Goal: Transaction & Acquisition: Purchase product/service

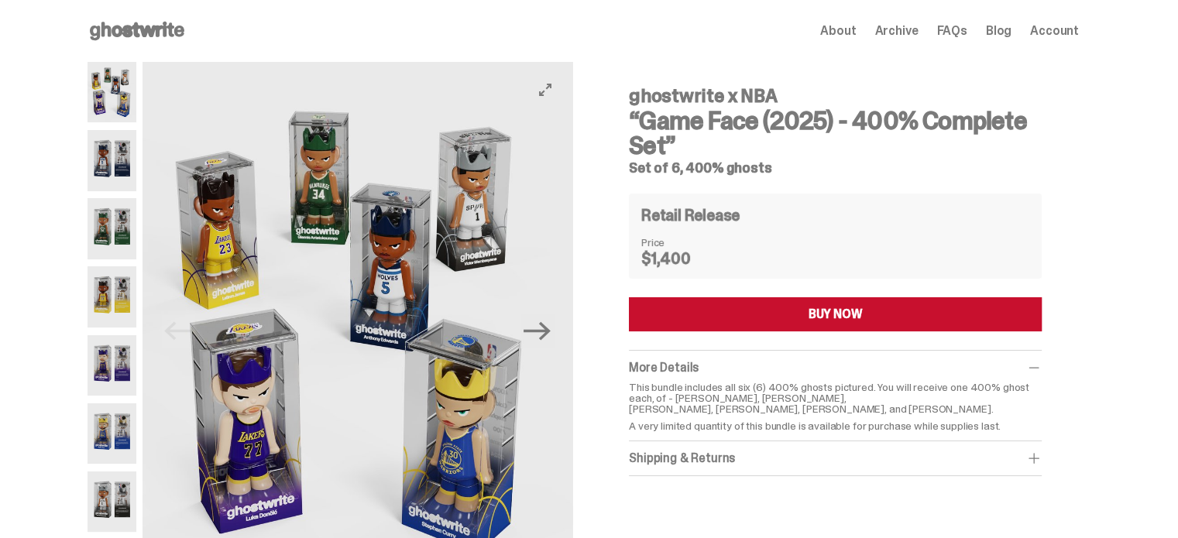
click at [142, 30] on use at bounding box center [137, 31] width 94 height 19
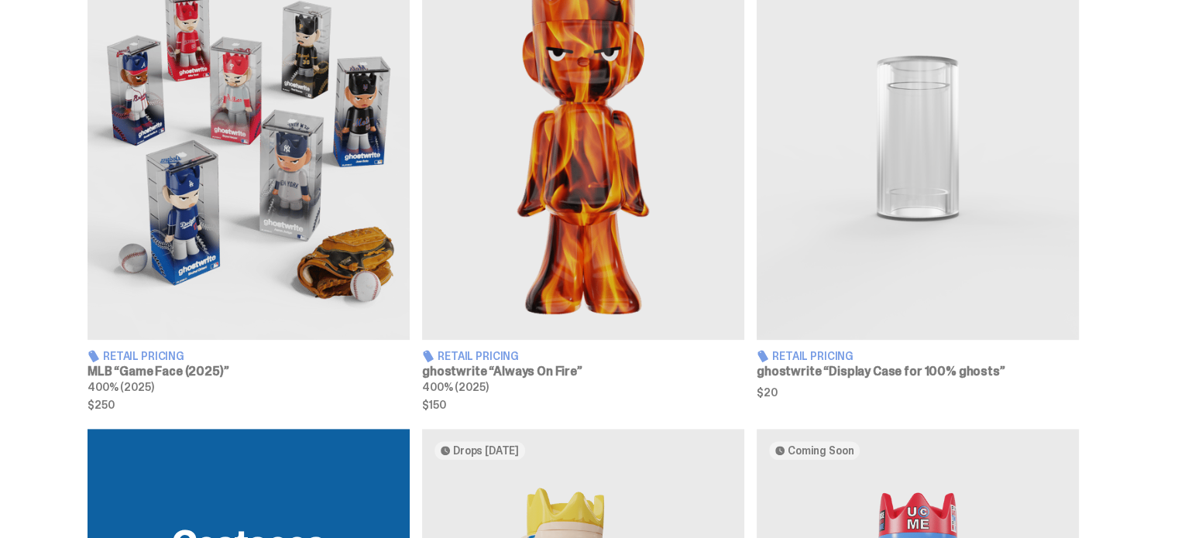
scroll to position [619, 0]
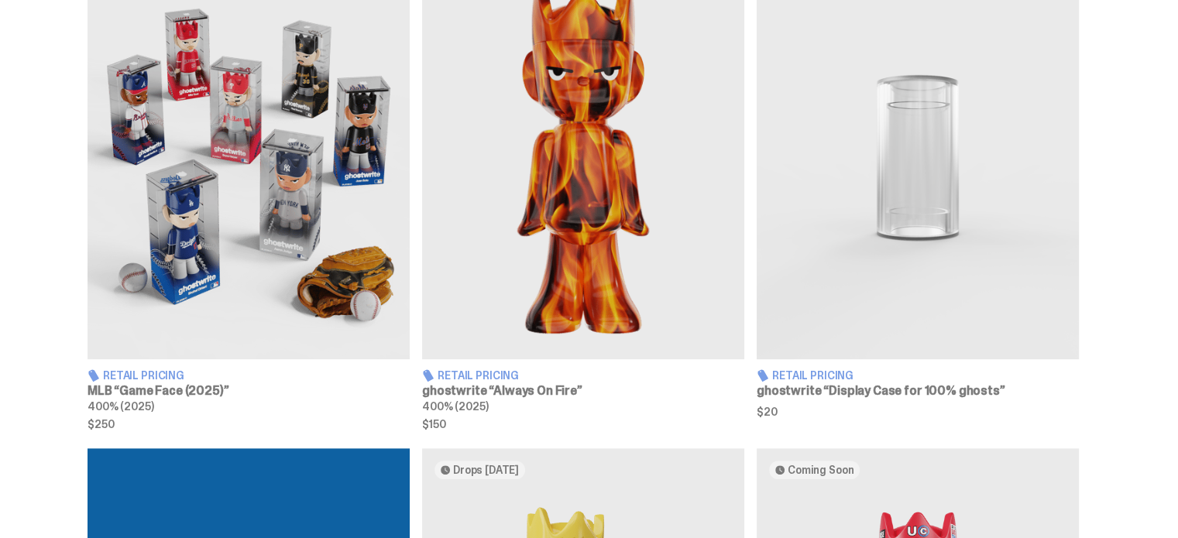
click at [908, 188] on img at bounding box center [918, 158] width 322 height 403
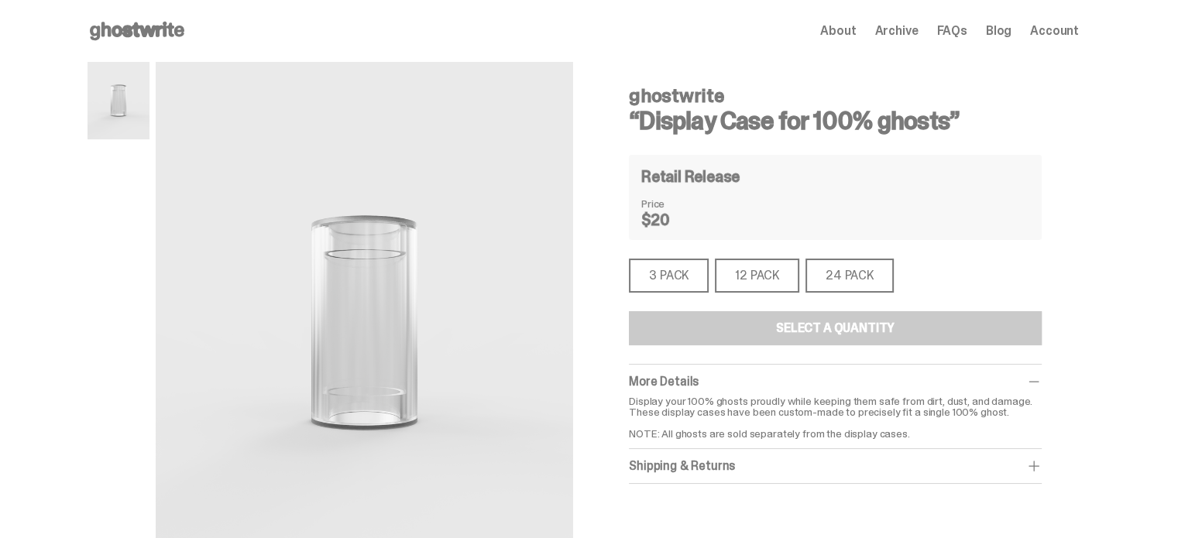
click at [673, 284] on div "3 PACK" at bounding box center [669, 276] width 80 height 34
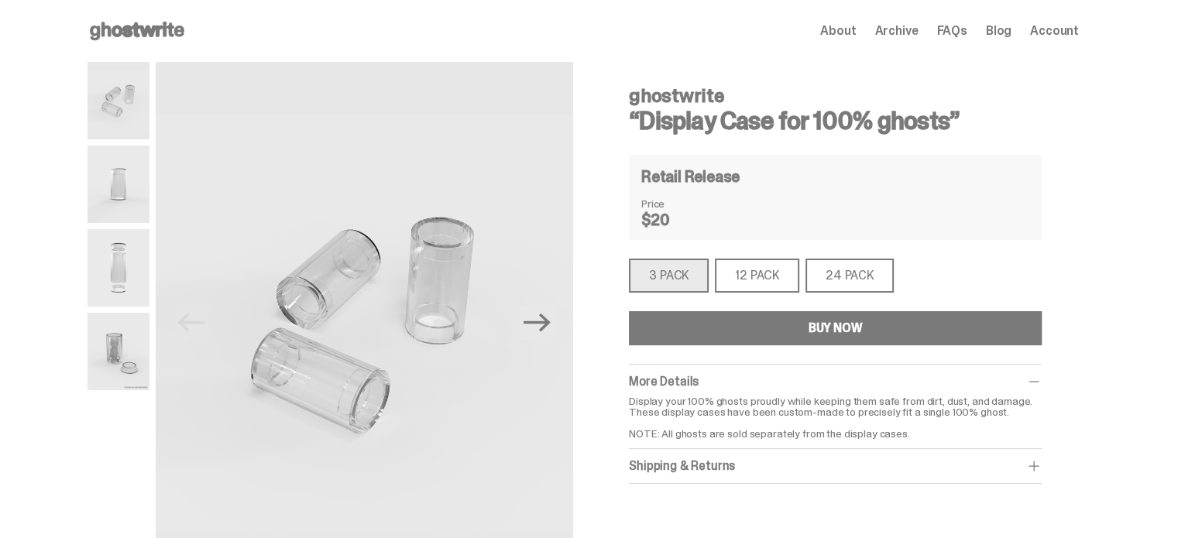
click at [771, 287] on div "12 PACK" at bounding box center [757, 276] width 84 height 34
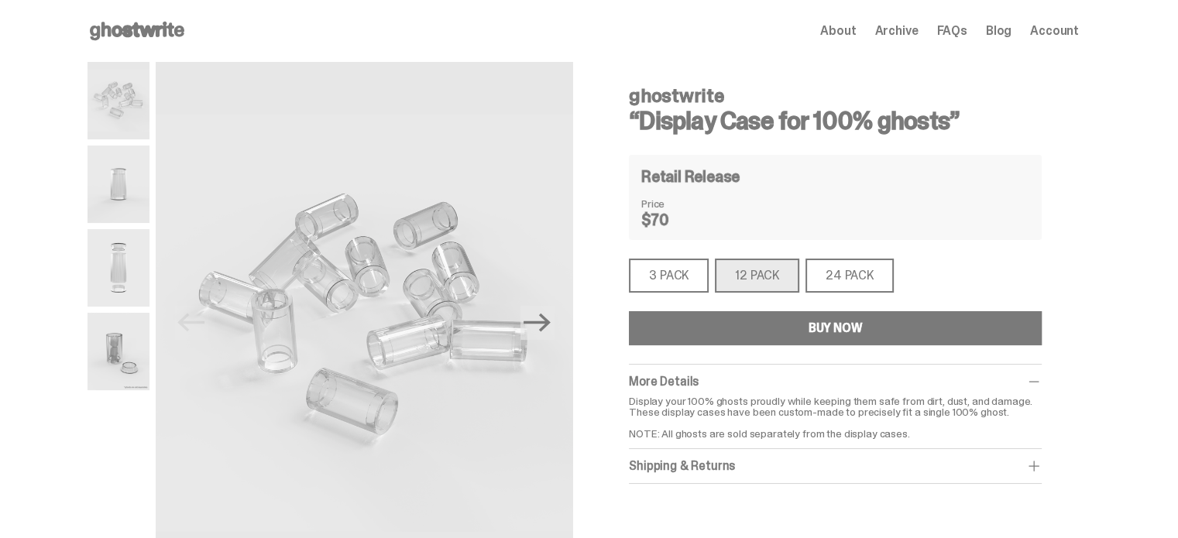
click at [123, 346] on img at bounding box center [119, 351] width 62 height 77
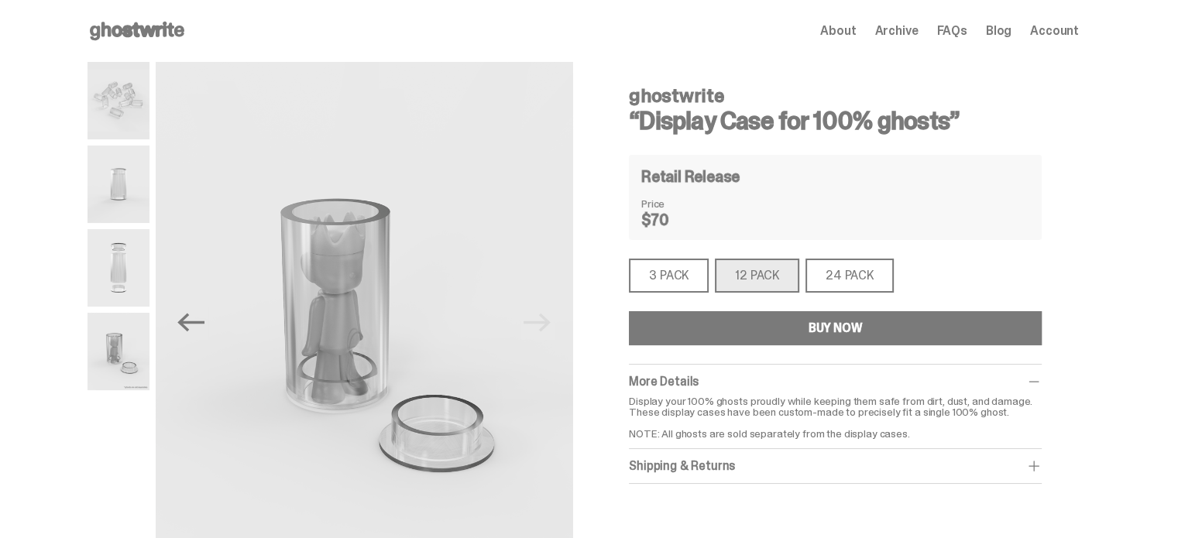
click at [136, 289] on img at bounding box center [119, 267] width 62 height 77
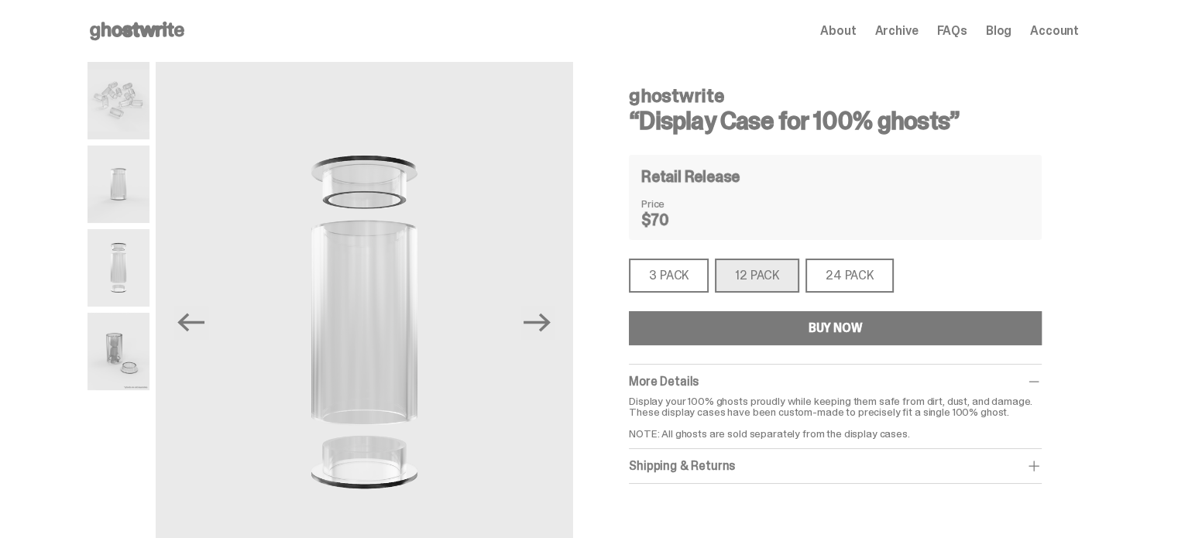
click at [130, 191] on img at bounding box center [119, 184] width 62 height 77
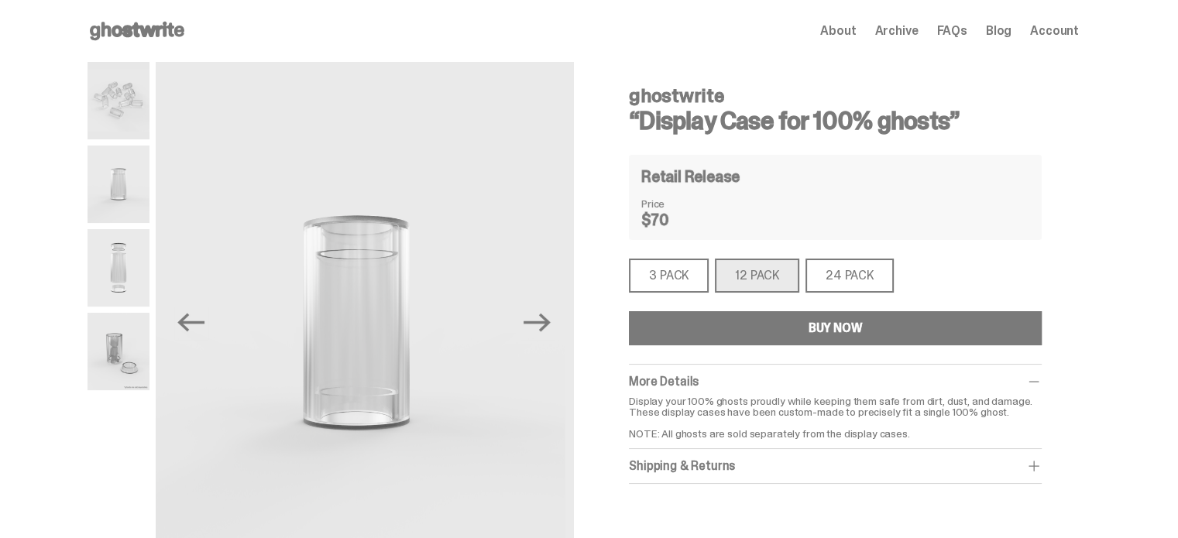
click at [142, 69] on img at bounding box center [119, 100] width 62 height 77
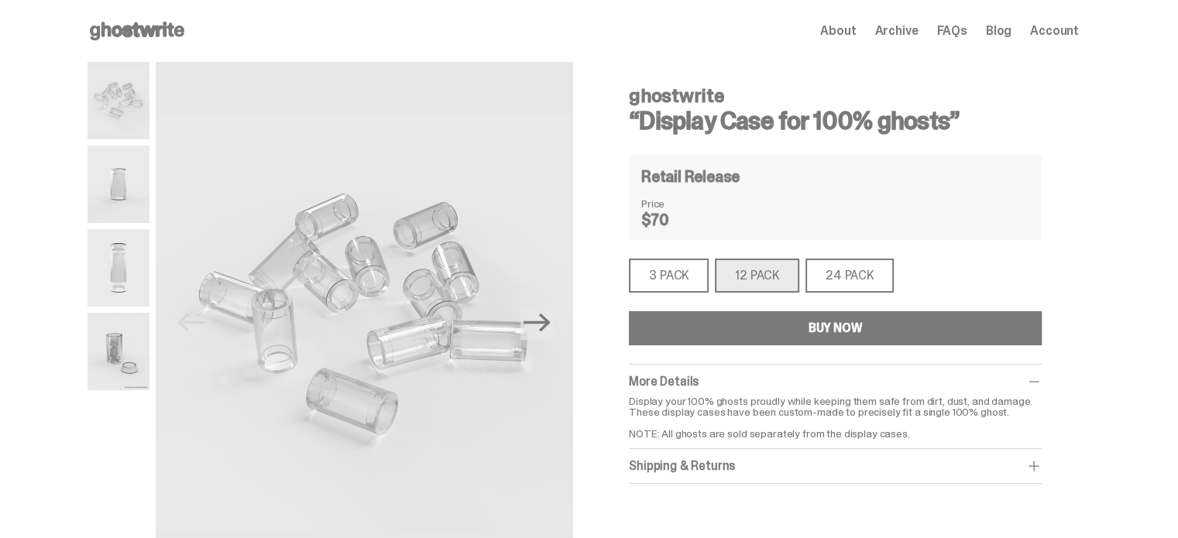
click at [672, 283] on div "3 PACK" at bounding box center [669, 276] width 80 height 34
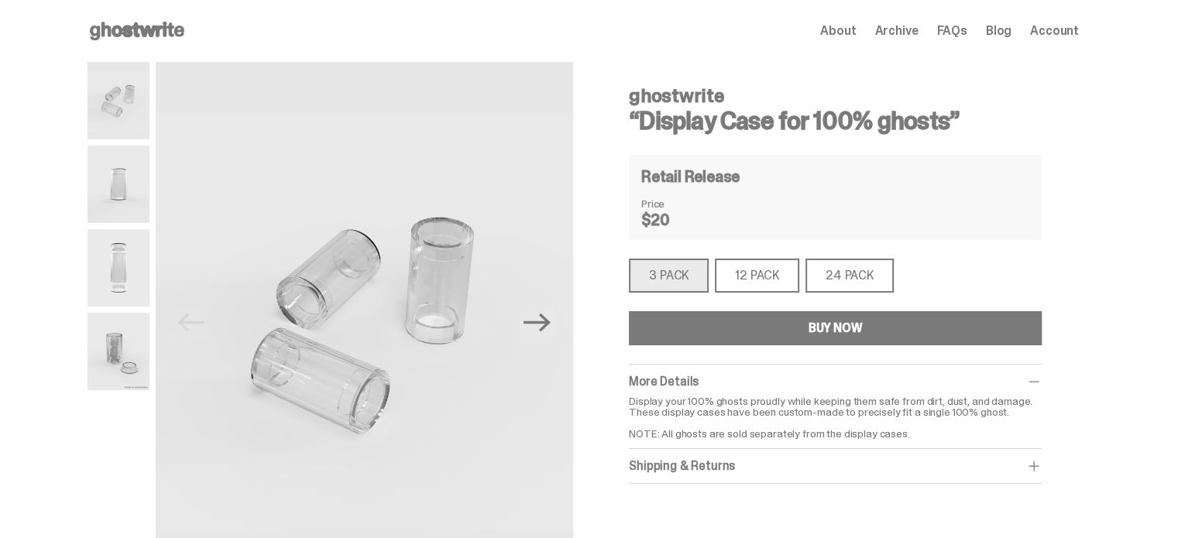
click at [683, 279] on div "3 PACK" at bounding box center [669, 276] width 80 height 34
click at [724, 326] on button "BUY NOW" at bounding box center [835, 328] width 413 height 34
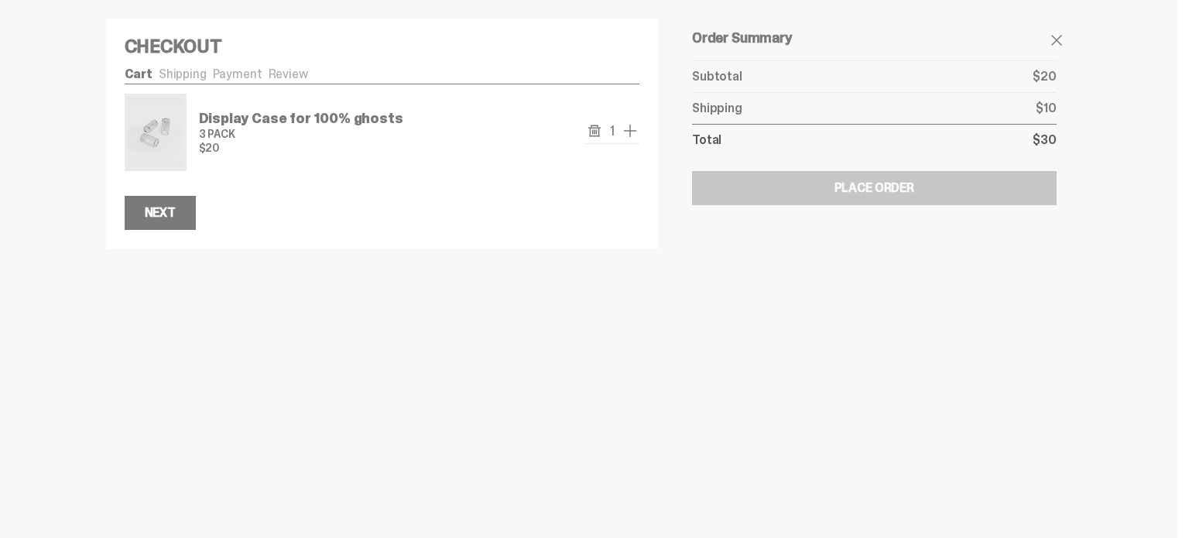
click at [638, 130] on span "add one" at bounding box center [630, 131] width 19 height 19
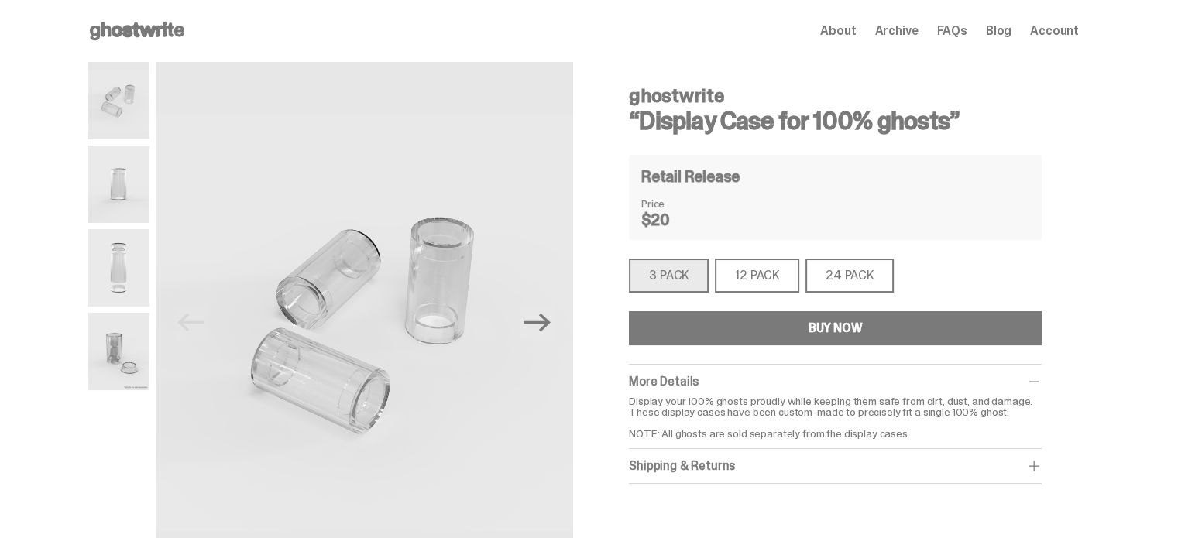
click at [759, 274] on div "12 PACK" at bounding box center [757, 276] width 84 height 34
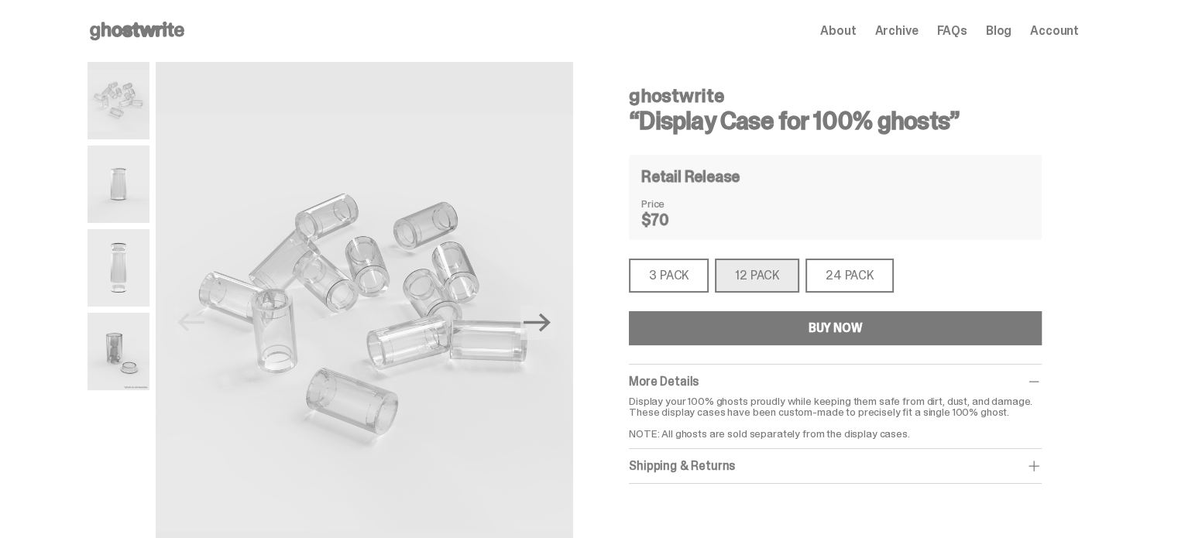
click at [712, 326] on button "BUY NOW" at bounding box center [835, 328] width 413 height 34
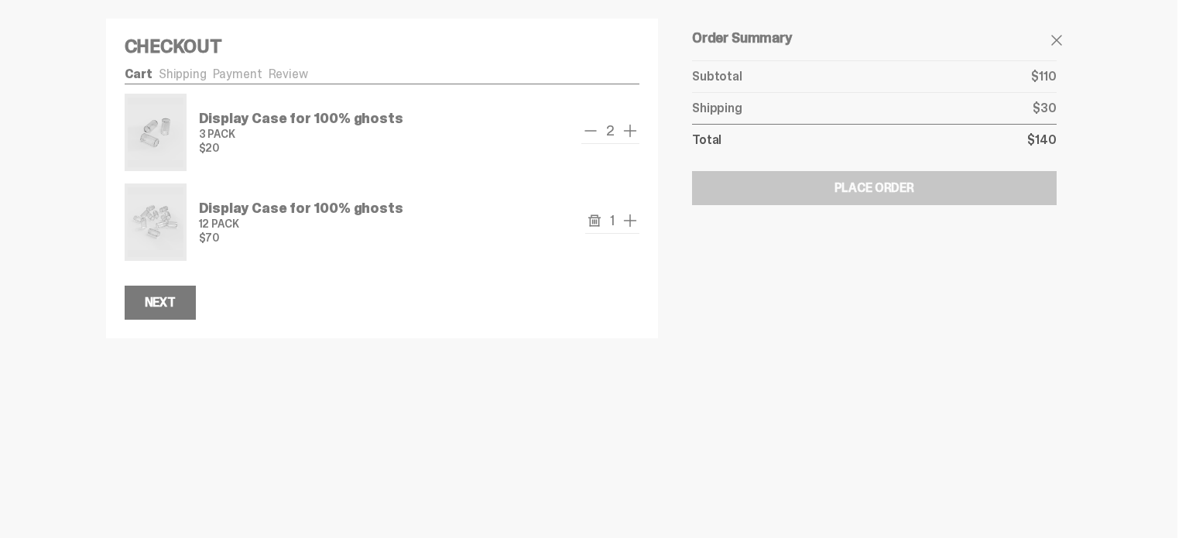
click at [591, 124] on span "remove one" at bounding box center [591, 131] width 19 height 19
click at [589, 129] on icon "remove" at bounding box center [595, 131] width 12 height 12
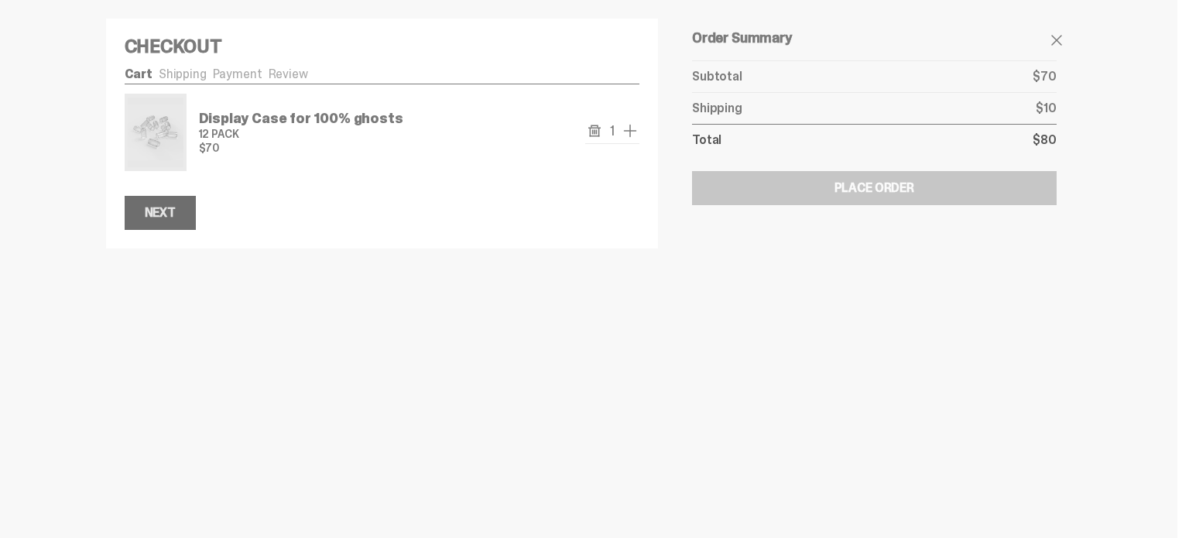
click at [175, 210] on button "Next" at bounding box center [160, 213] width 71 height 34
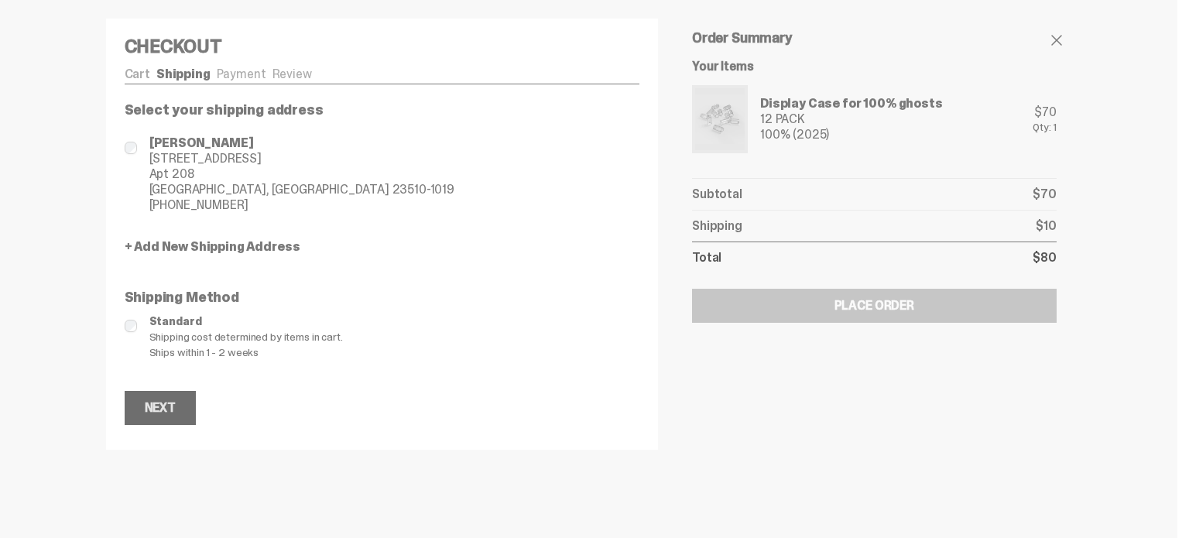
click at [146, 405] on div "Next" at bounding box center [160, 408] width 31 height 12
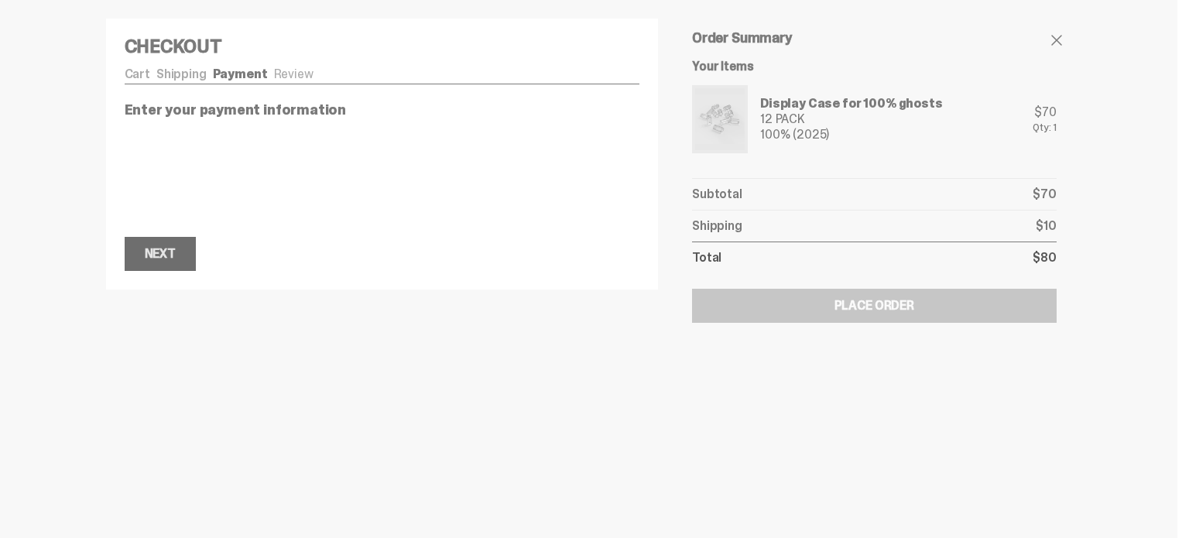
click at [173, 259] on div "Next" at bounding box center [160, 254] width 31 height 12
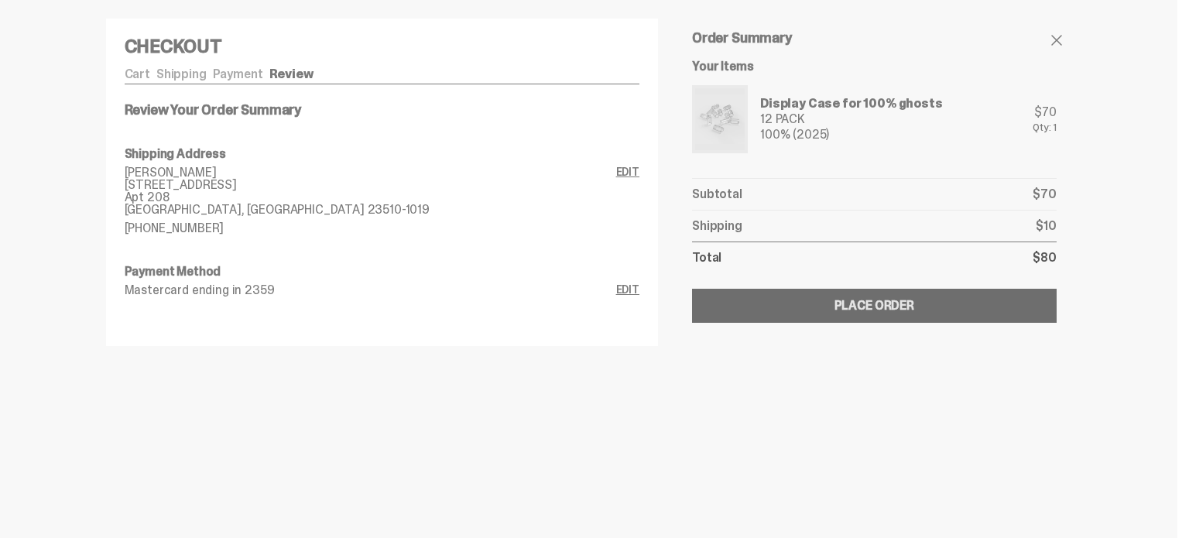
click at [788, 305] on button "Submitting Order Place Order" at bounding box center [874, 306] width 364 height 34
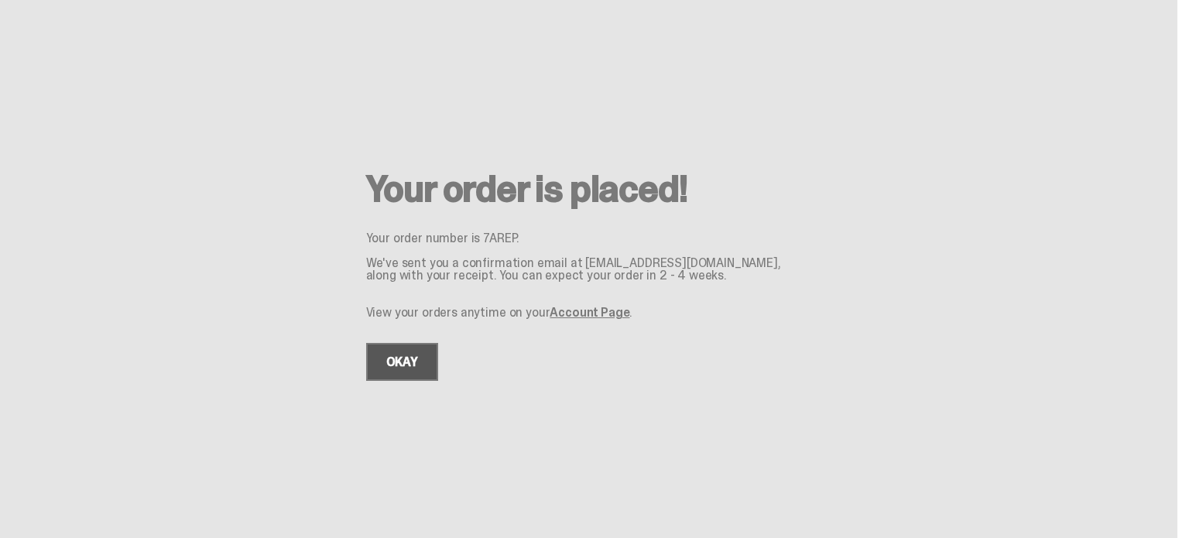
click at [376, 365] on link "OKAY" at bounding box center [402, 362] width 72 height 38
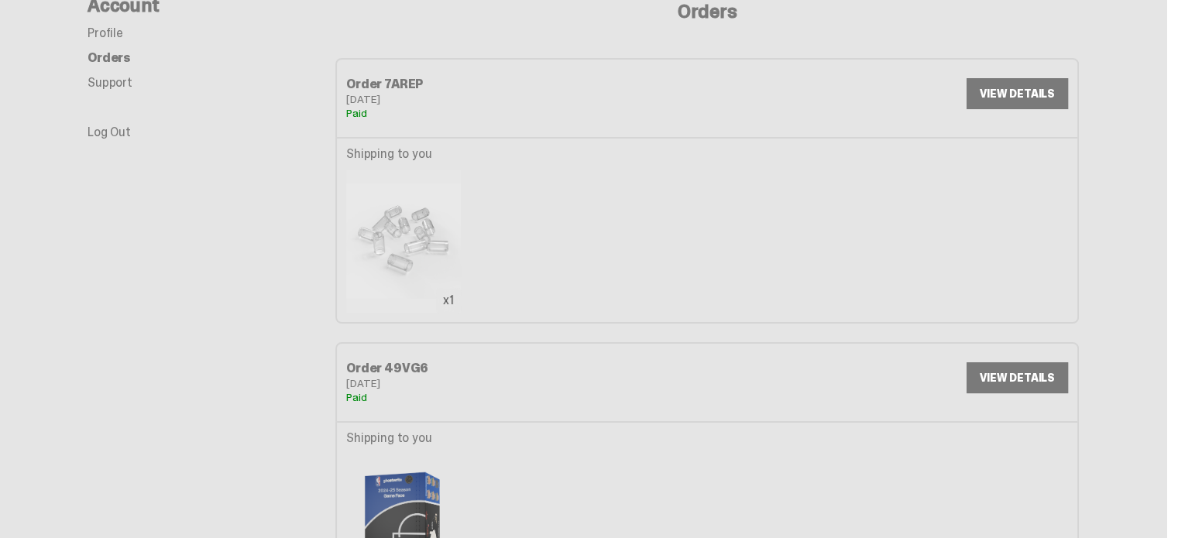
scroll to position [189, 0]
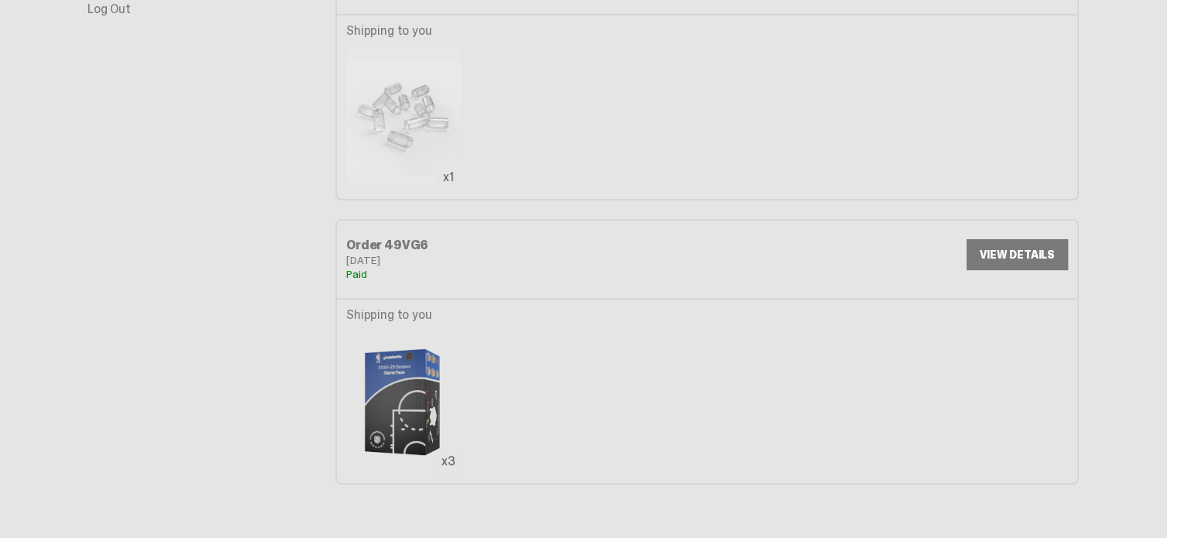
click at [1007, 255] on link "VIEW DETAILS" at bounding box center [1016, 254] width 101 height 31
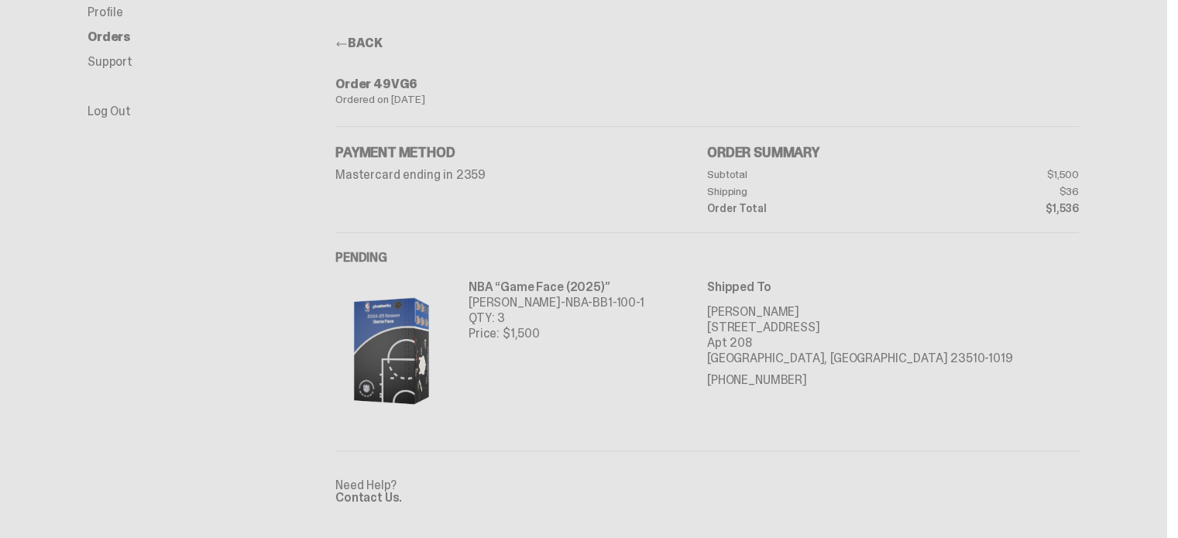
scroll to position [31, 0]
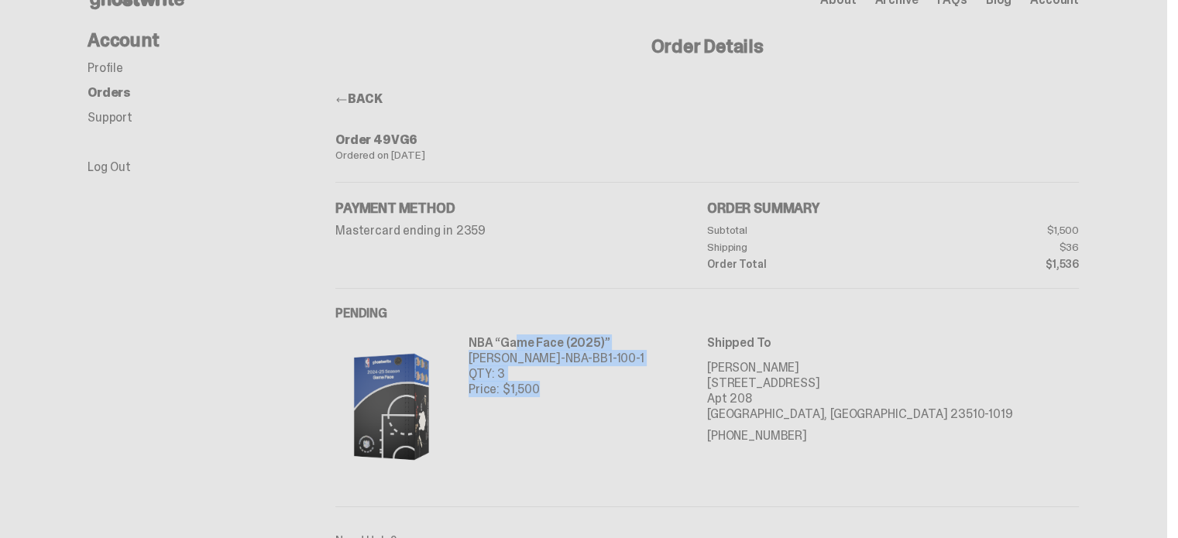
drag, startPoint x: 474, startPoint y: 340, endPoint x: 545, endPoint y: 387, distance: 85.5
click at [545, 387] on div "NBA “Game Face (2025)” [PERSON_NAME]-NBA-BB1-100-1 QTY: 3 Price: $1,500" at bounding box center [556, 406] width 176 height 143
click at [545, 387] on p "Price: $1,500" at bounding box center [556, 389] width 176 height 15
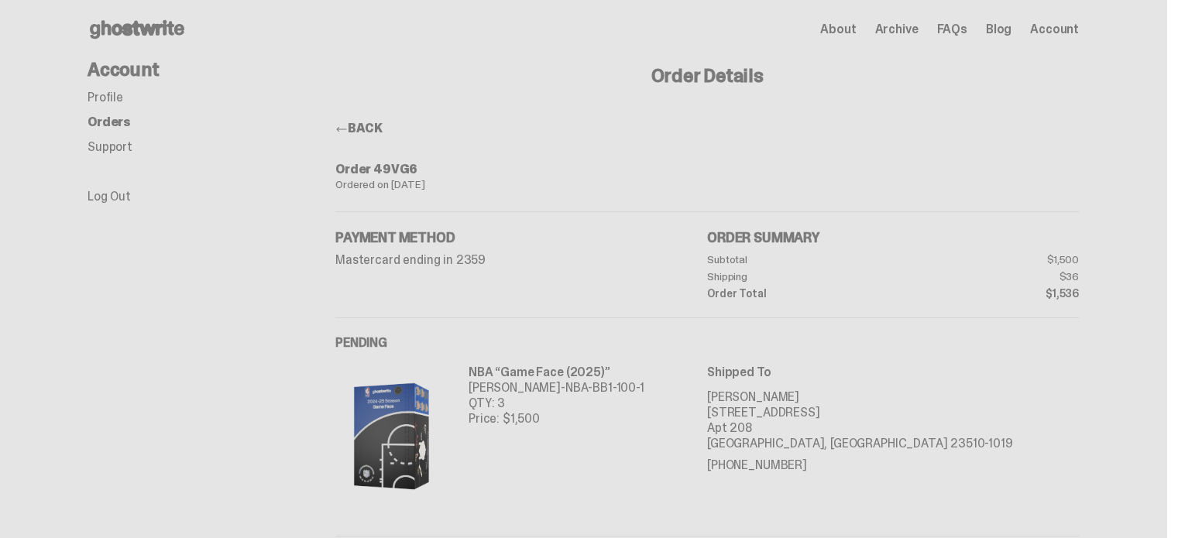
scroll to position [0, 0]
click at [348, 126] on span at bounding box center [341, 131] width 12 height 12
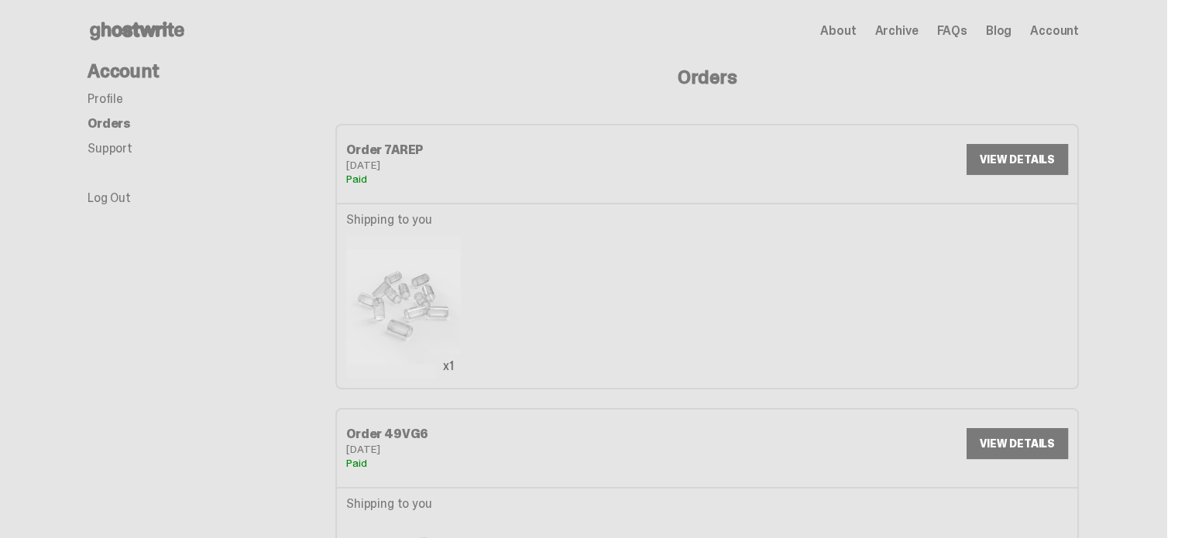
click at [856, 30] on span "About" at bounding box center [838, 31] width 36 height 12
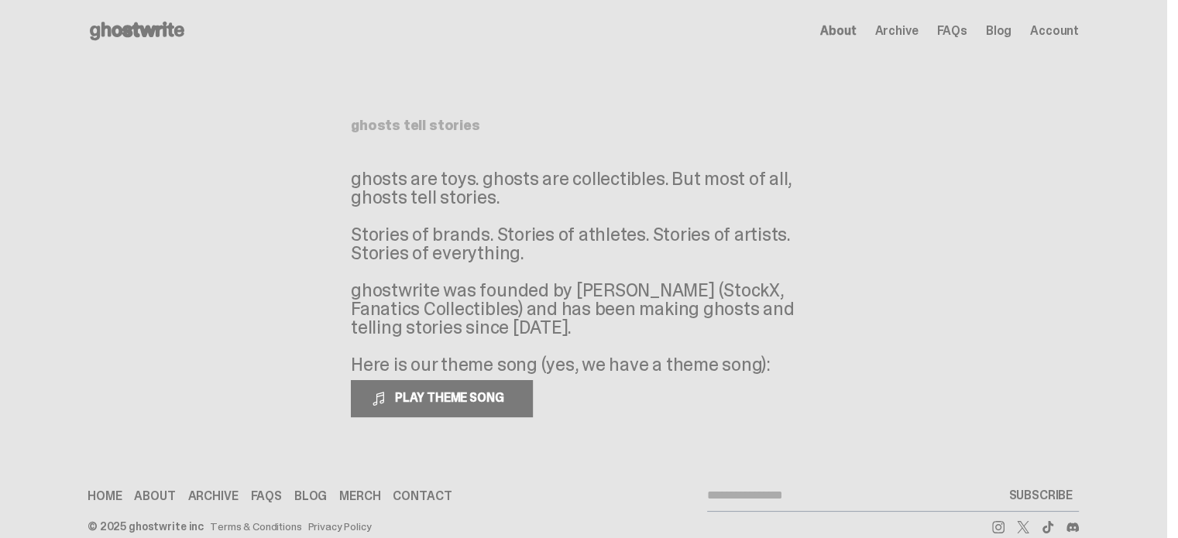
click at [897, 31] on span "Archive" at bounding box center [895, 31] width 43 height 12
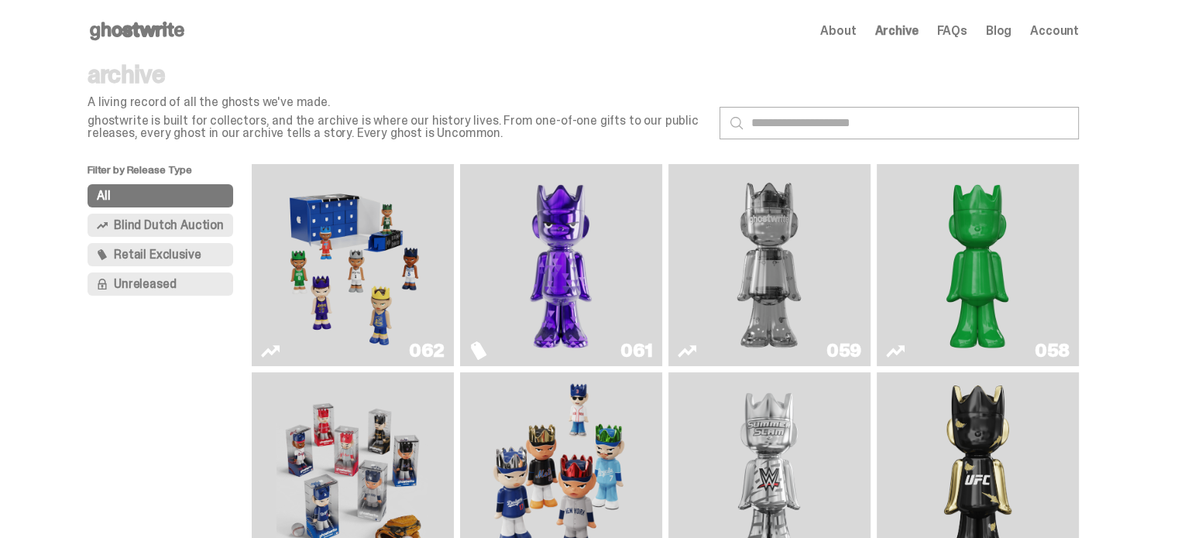
click at [355, 256] on img "Game Face (2025)" at bounding box center [352, 265] width 152 height 190
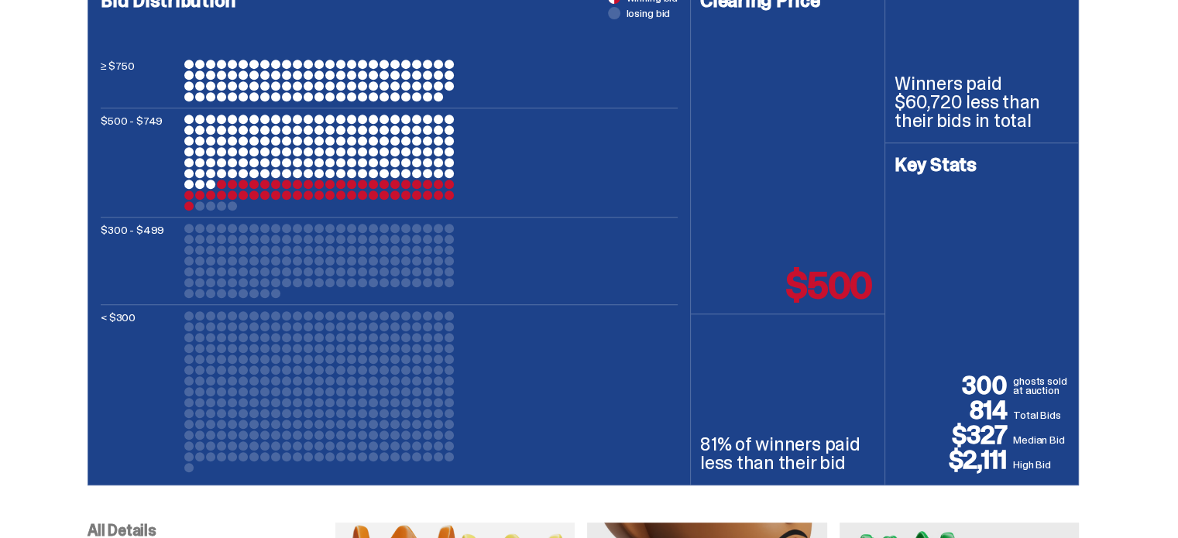
scroll to position [697, 0]
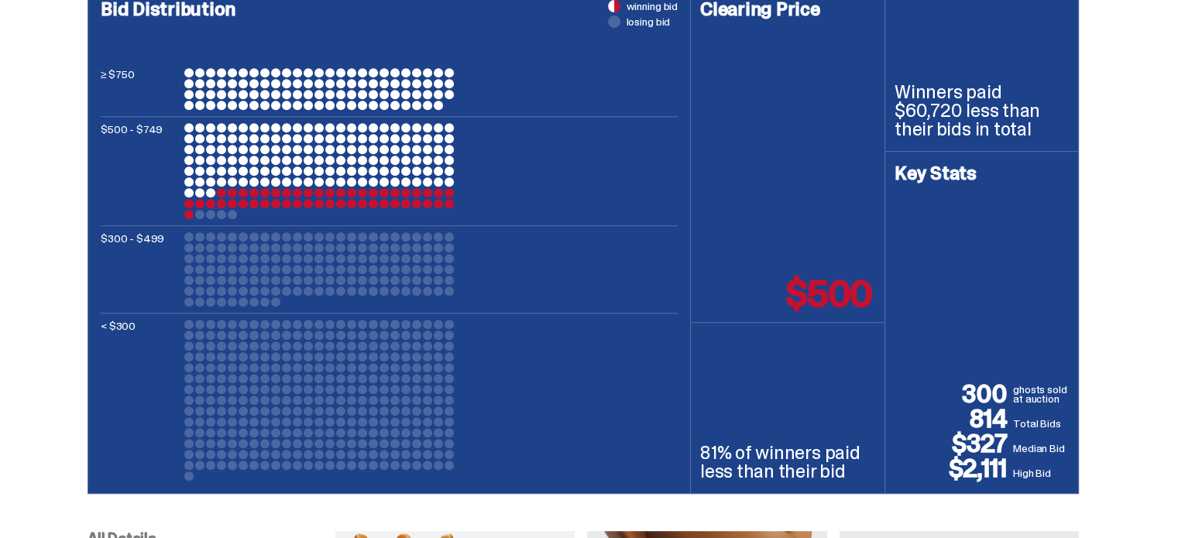
drag, startPoint x: 965, startPoint y: 393, endPoint x: 1059, endPoint y: 380, distance: 94.5
click at [1059, 382] on div "300 ghosts sold at auction 814 Total Bids $327 Median Bid $2,111 High Bid" at bounding box center [981, 431] width 174 height 99
drag, startPoint x: 977, startPoint y: 416, endPoint x: 1034, endPoint y: 414, distance: 56.5
click at [1034, 414] on div "300 ghosts sold at auction 814 Total Bids $327 Median Bid $2,111 High Bid" at bounding box center [981, 431] width 174 height 99
click at [1034, 415] on div "300 ghosts sold at auction 814 Total Bids $327 Median Bid $2,111 High Bid" at bounding box center [981, 431] width 174 height 99
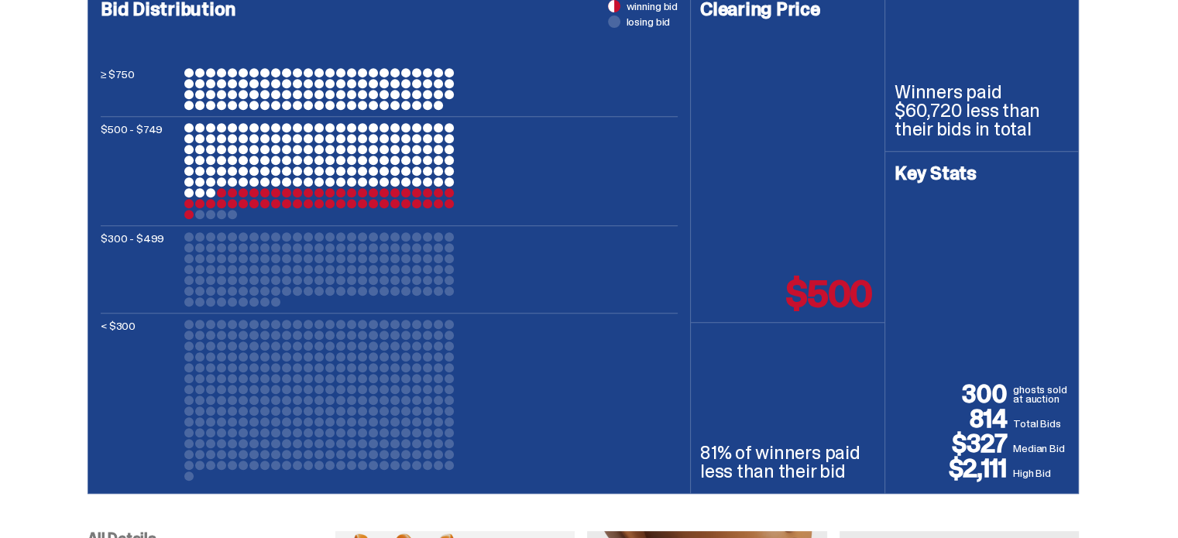
drag, startPoint x: 965, startPoint y: 438, endPoint x: 1017, endPoint y: 427, distance: 53.0
click at [1017, 427] on div "300 ghosts sold at auction 814 Total Bids $327 Median Bid $2,111 High Bid" at bounding box center [981, 431] width 174 height 99
click at [1013, 427] on p "814" at bounding box center [953, 419] width 118 height 25
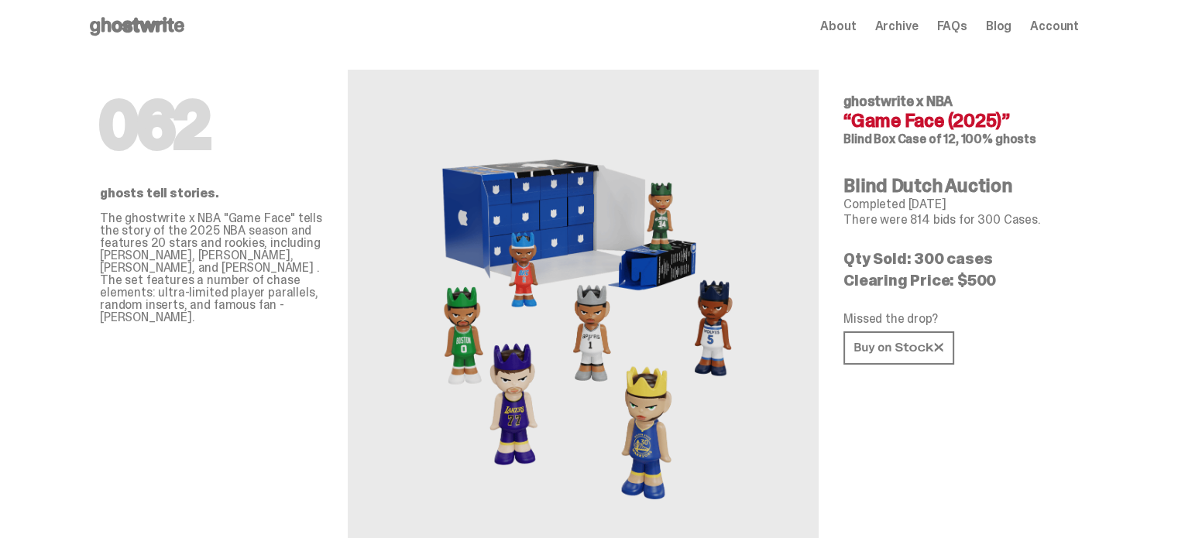
scroll to position [0, 0]
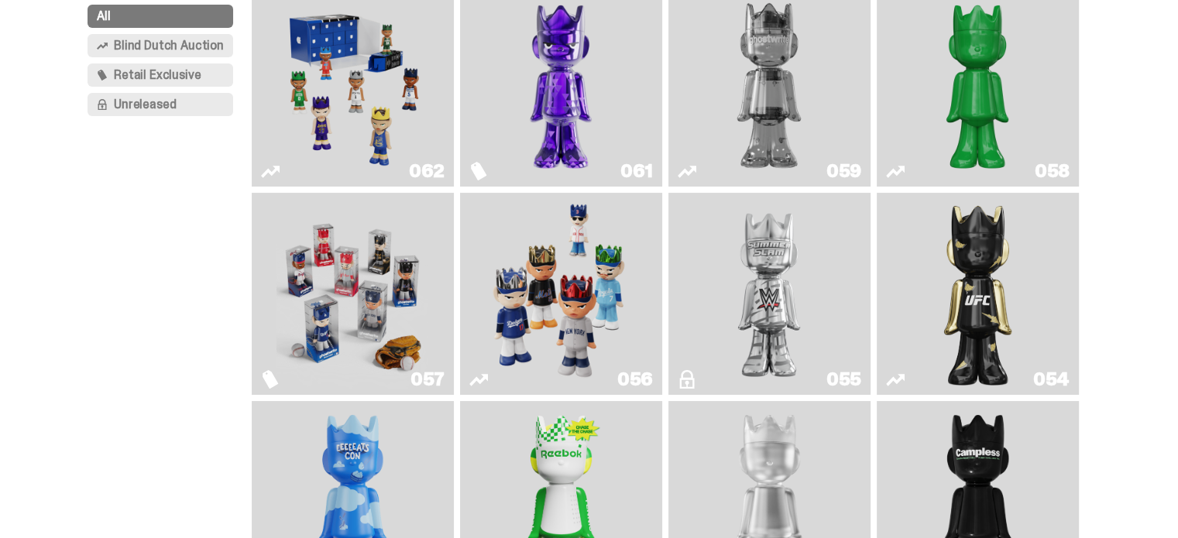
scroll to position [155, 0]
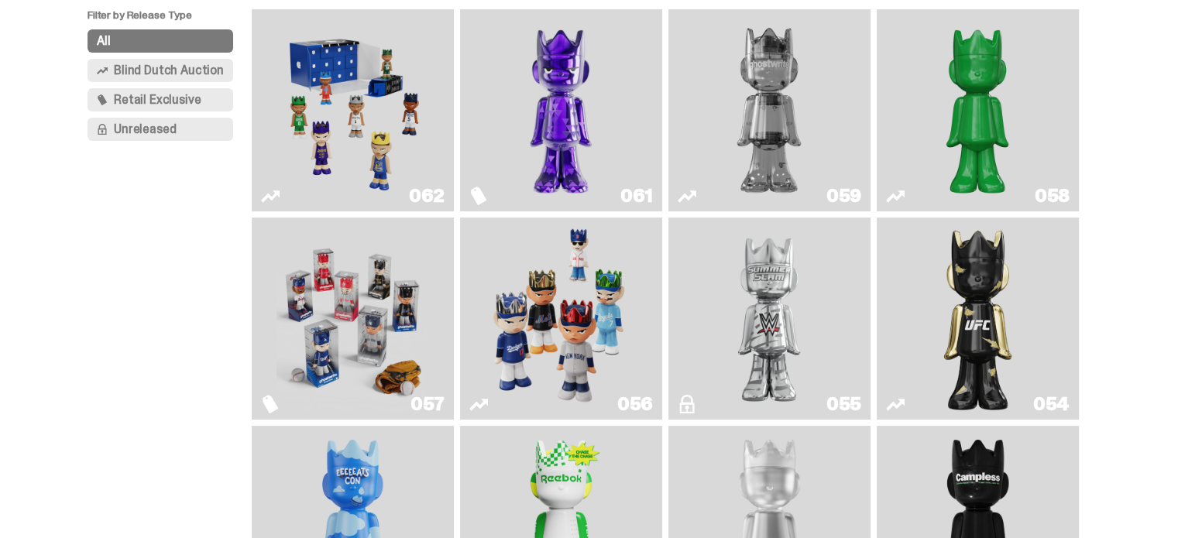
click at [606, 332] on img "Game Face (2025)" at bounding box center [561, 319] width 152 height 190
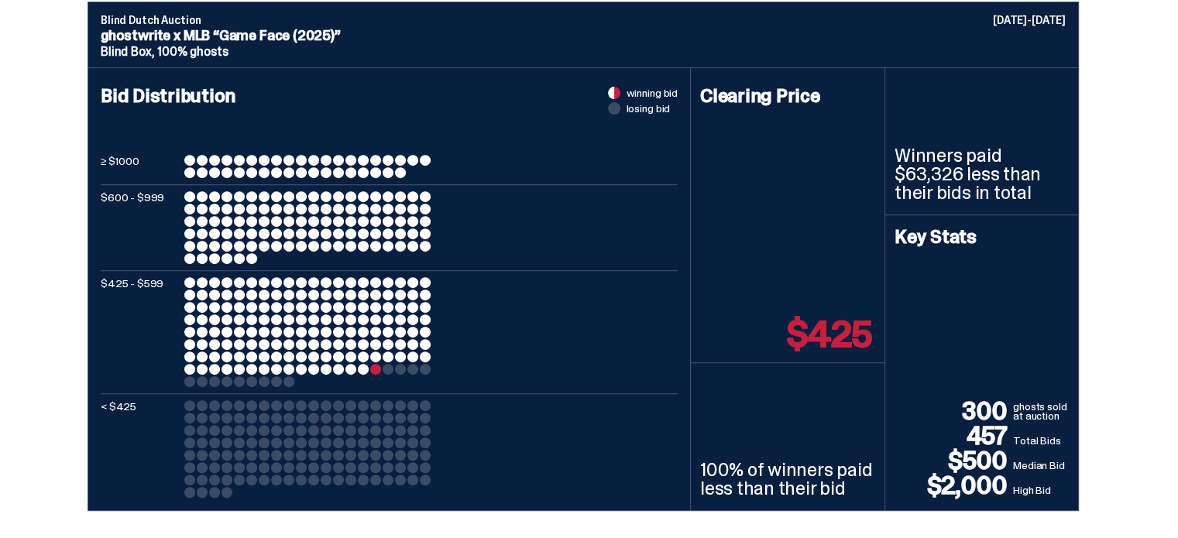
scroll to position [619, 0]
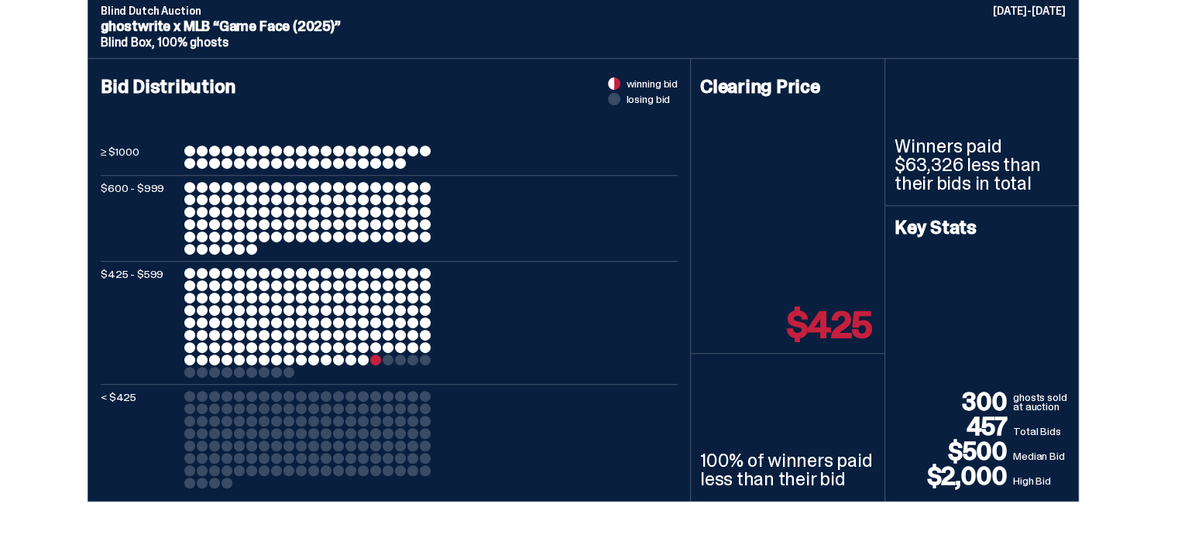
drag, startPoint x: 941, startPoint y: 479, endPoint x: 1020, endPoint y: 476, distance: 79.0
click at [1020, 476] on div "300 ghosts sold at auction 457 Total Bids $500 Median Bid $2,000 High Bid" at bounding box center [981, 438] width 174 height 99
click at [1020, 476] on p "High Bid" at bounding box center [1041, 480] width 56 height 15
drag, startPoint x: 956, startPoint y: 447, endPoint x: 1004, endPoint y: 442, distance: 47.5
click at [1004, 442] on p "$500" at bounding box center [953, 451] width 118 height 25
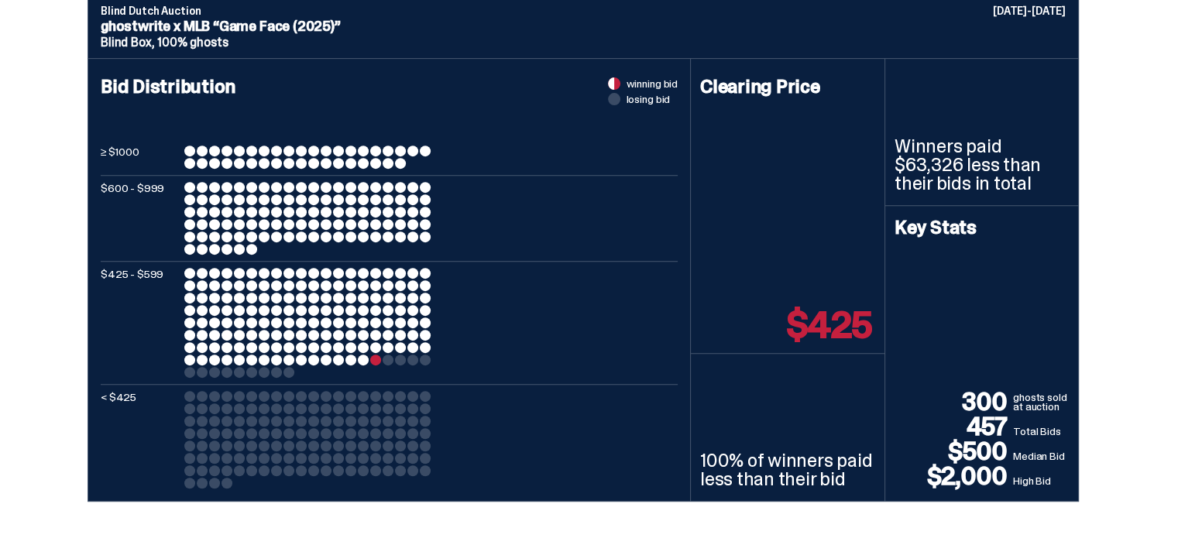
click at [1004, 442] on p "$500" at bounding box center [953, 451] width 118 height 25
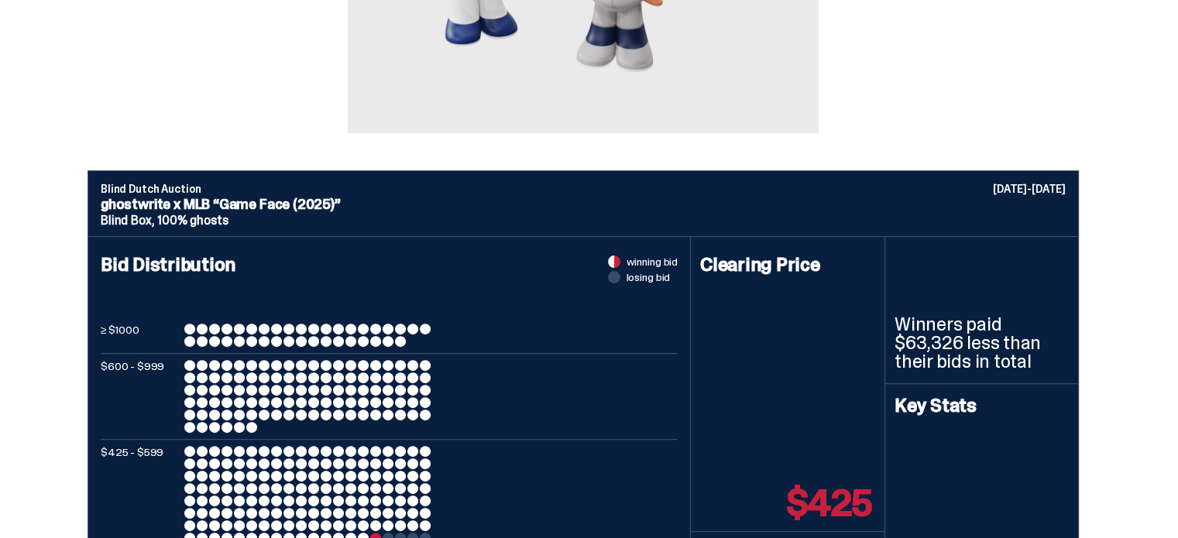
scroll to position [387, 0]
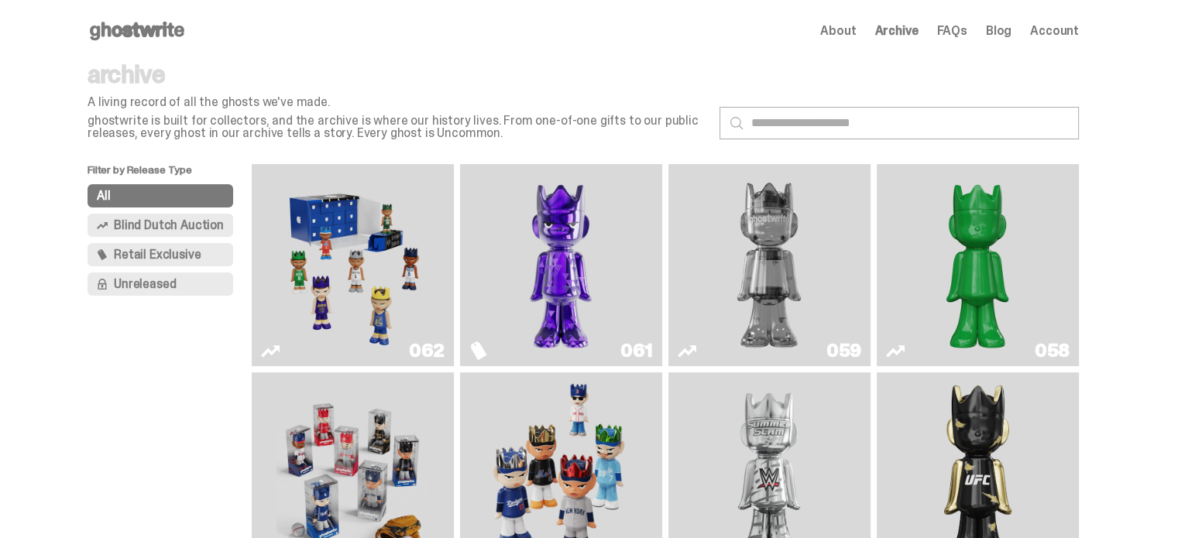
click at [348, 254] on img "Game Face (2025)" at bounding box center [352, 265] width 152 height 190
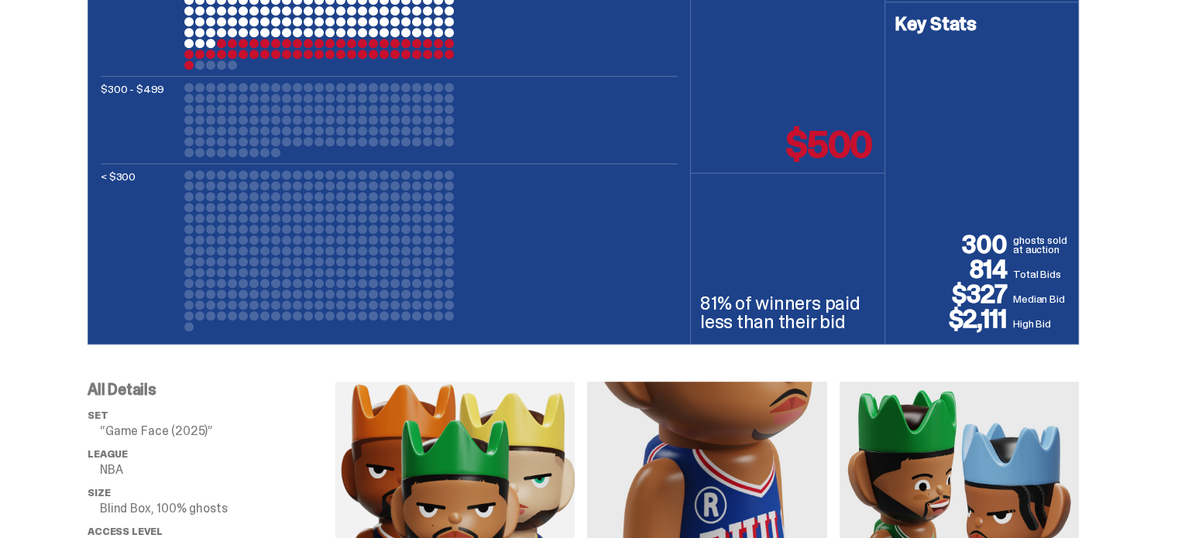
scroll to position [852, 0]
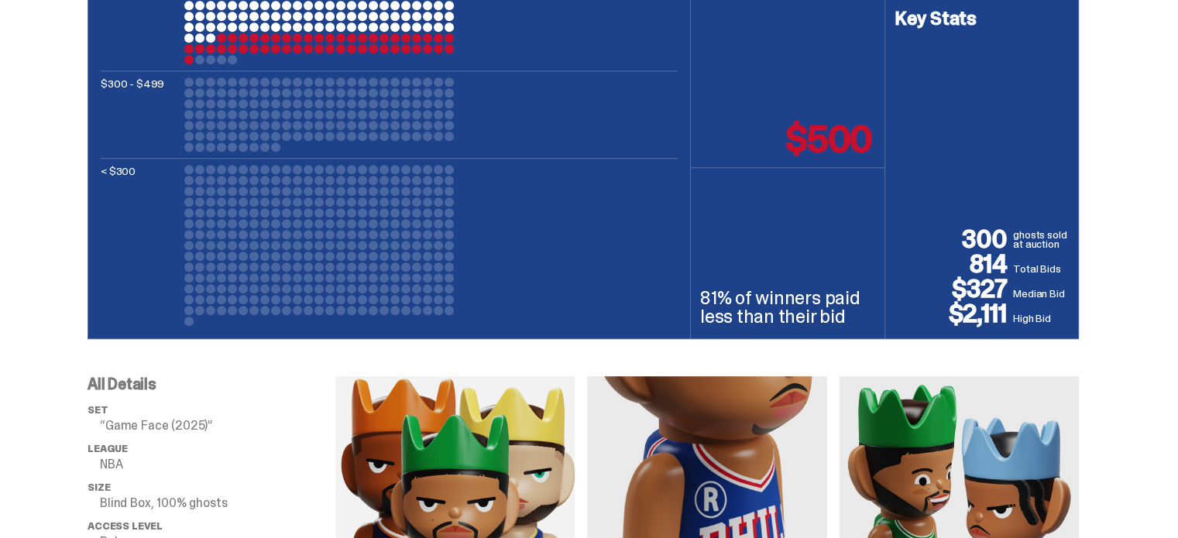
drag, startPoint x: 965, startPoint y: 259, endPoint x: 1015, endPoint y: 266, distance: 50.9
click at [1013, 266] on p "814" at bounding box center [953, 264] width 118 height 25
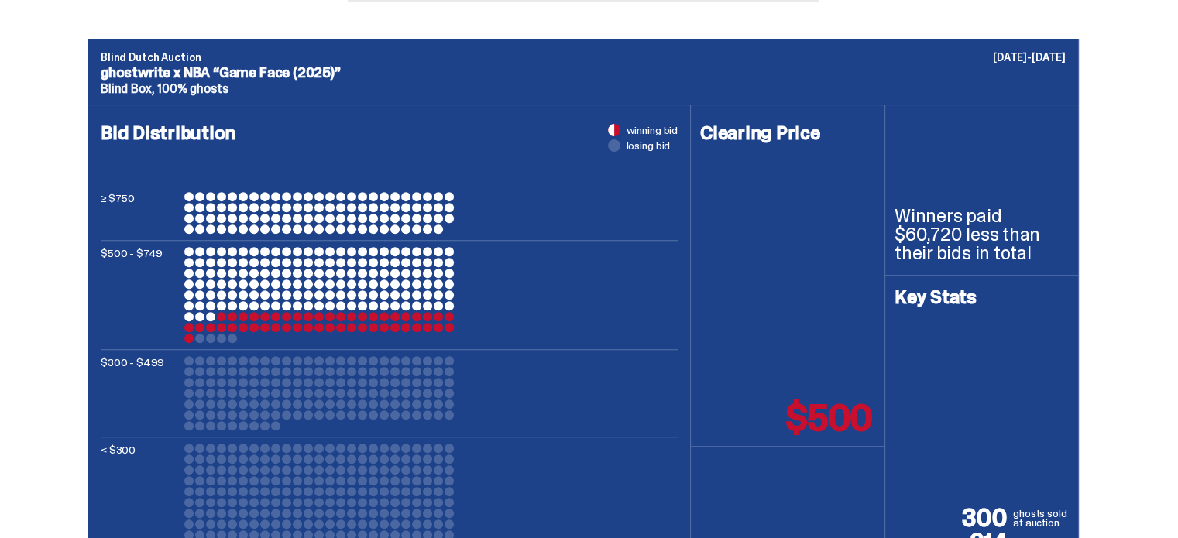
scroll to position [542, 0]
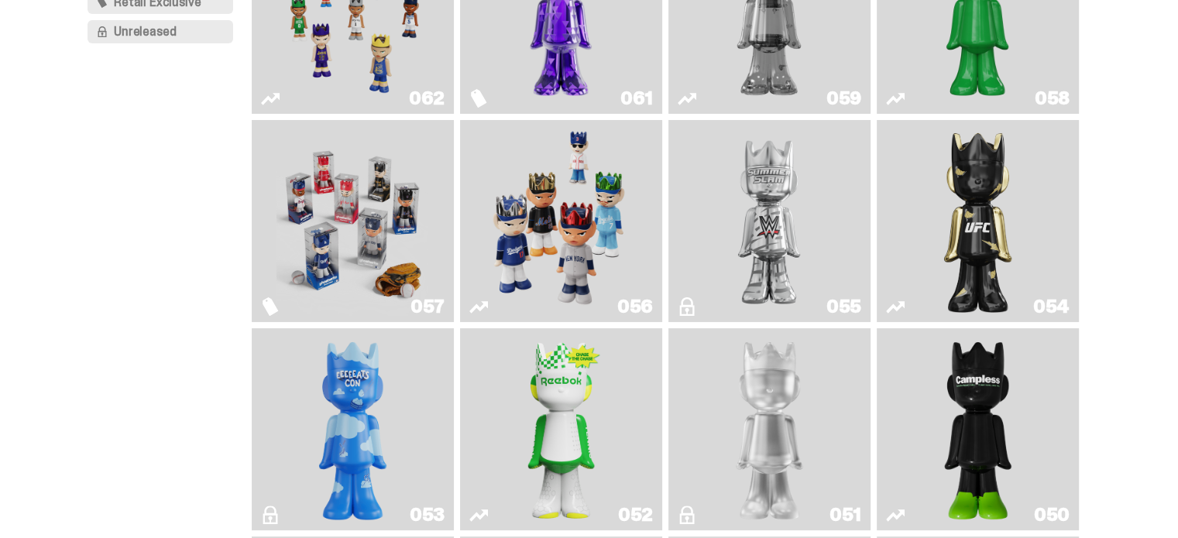
scroll to position [310, 0]
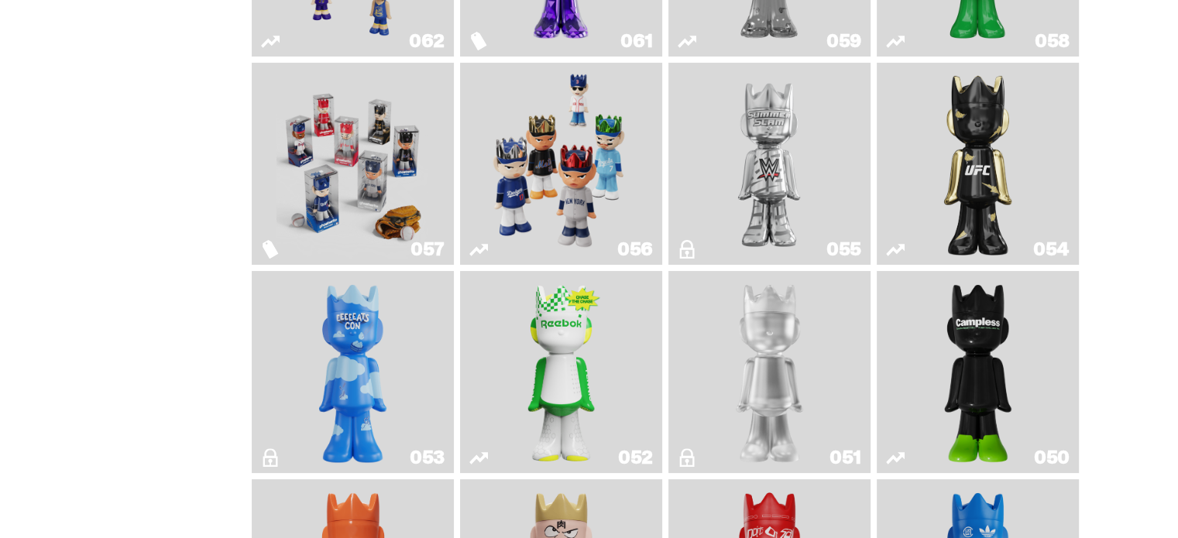
click at [591, 161] on img "Game Face (2025)" at bounding box center [561, 164] width 152 height 190
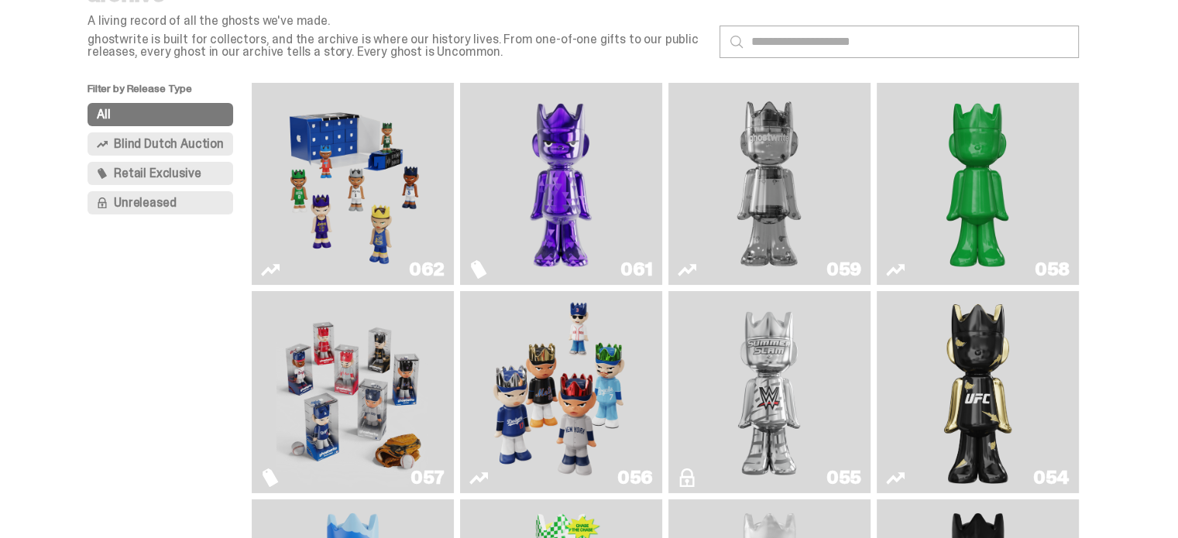
scroll to position [77, 0]
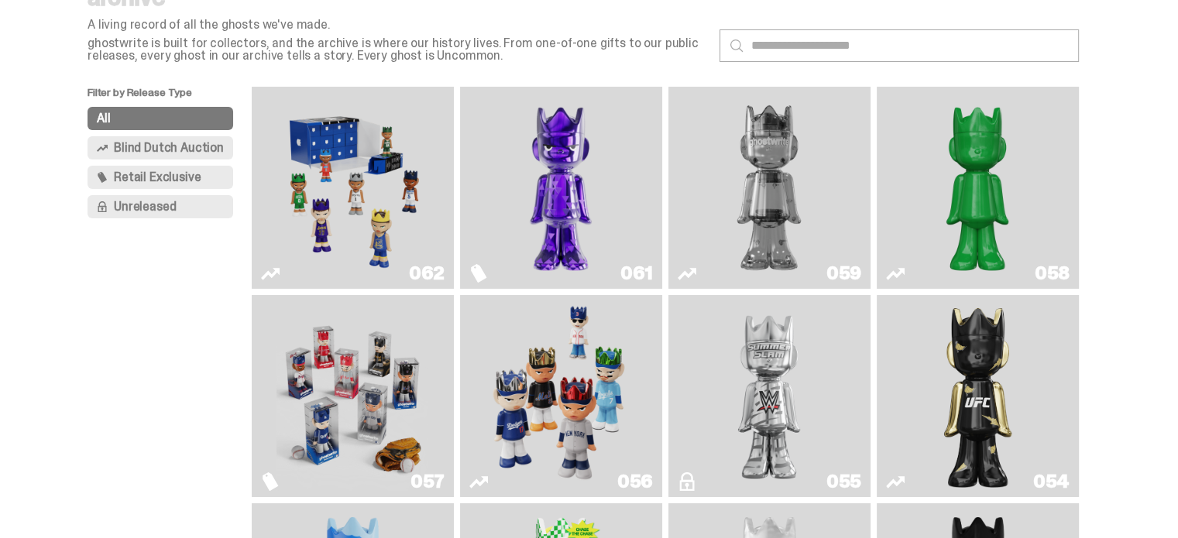
click at [561, 158] on img "Fantasy" at bounding box center [561, 188] width 152 height 190
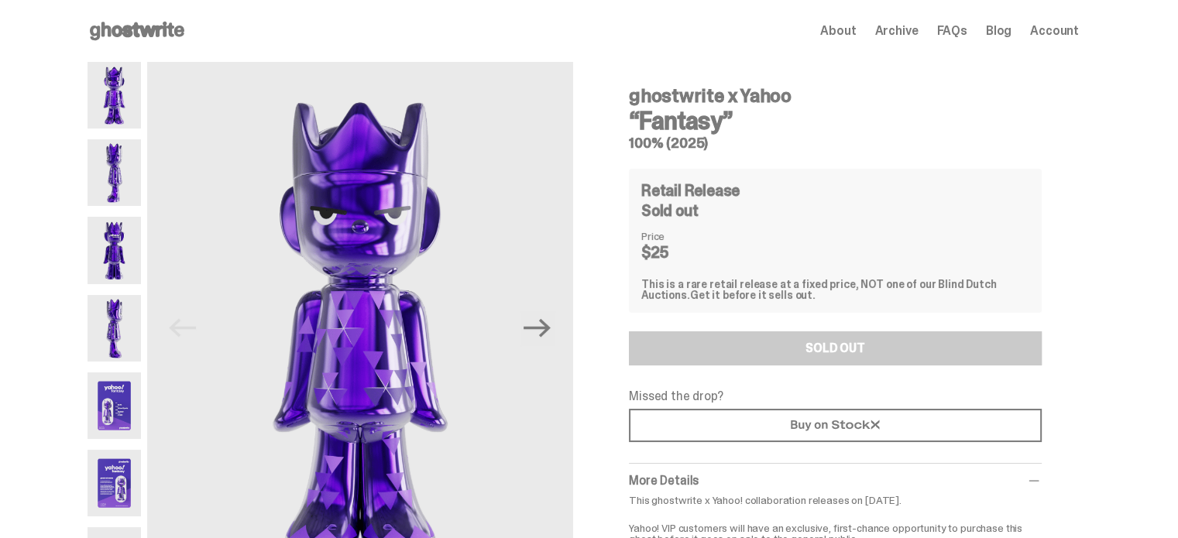
click at [137, 174] on img at bounding box center [114, 172] width 53 height 67
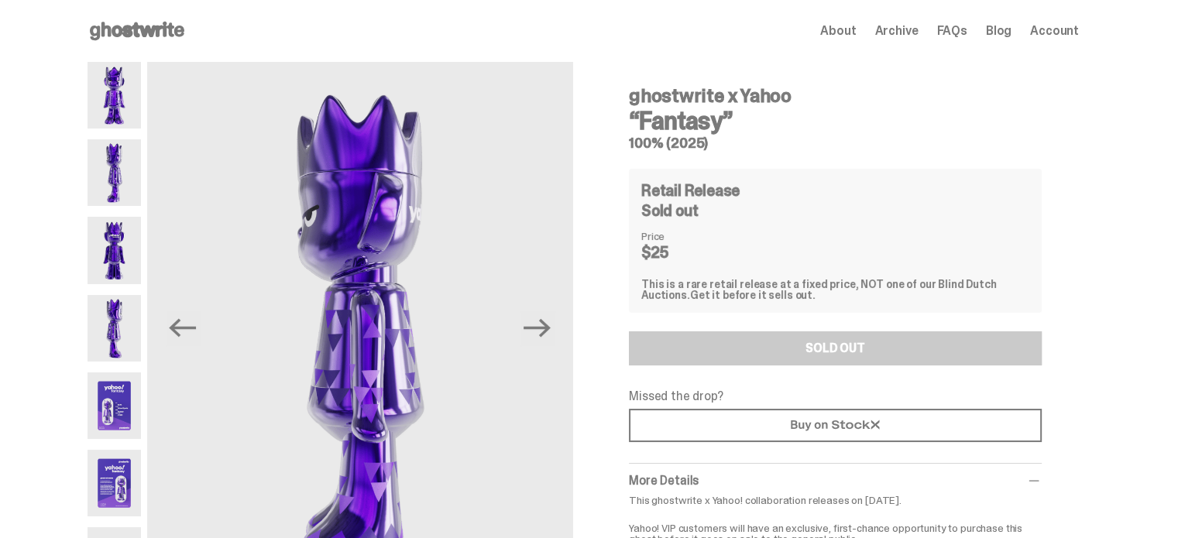
click at [98, 96] on img at bounding box center [114, 95] width 53 height 67
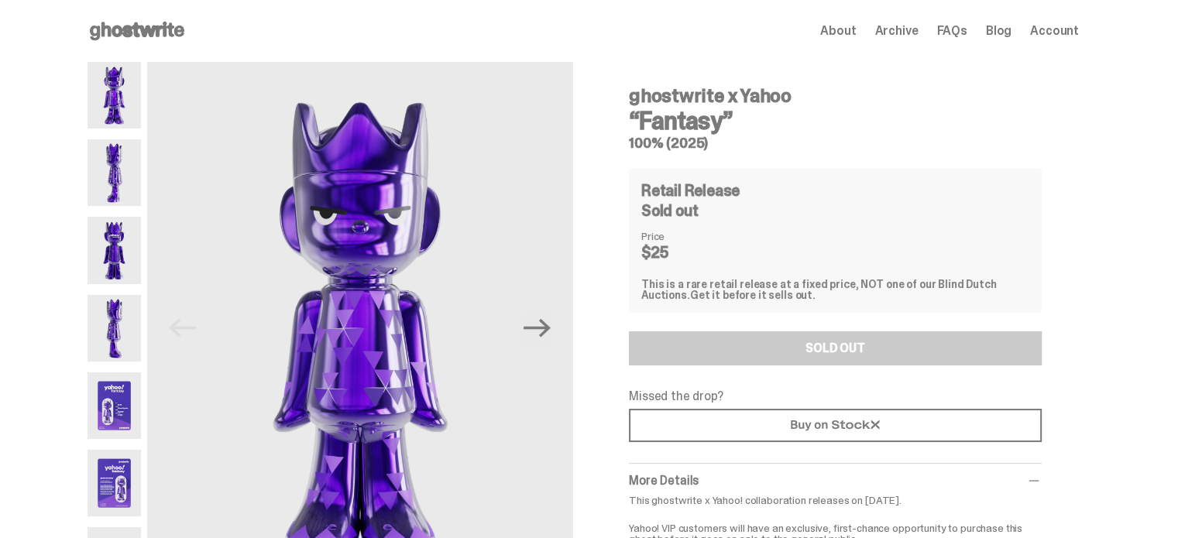
scroll to position [77, 0]
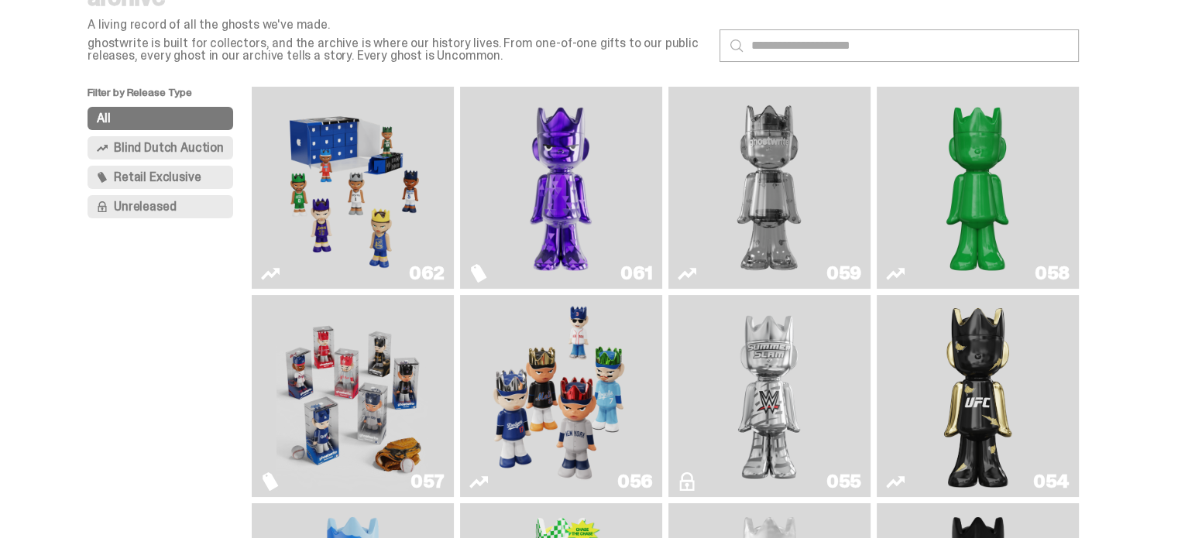
click at [350, 204] on img "Game Face (2025)" at bounding box center [352, 188] width 152 height 190
